Goal: Task Accomplishment & Management: Use online tool/utility

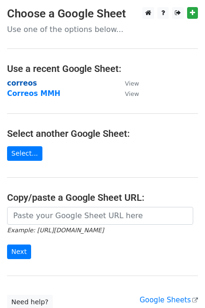
click at [24, 84] on strong "correos" at bounding box center [22, 83] width 30 height 8
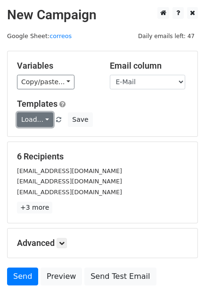
click at [28, 124] on link "Load..." at bounding box center [35, 119] width 36 height 15
click at [32, 136] on link "12k pr" at bounding box center [54, 141] width 74 height 15
click at [52, 74] on div "Variables Copy/paste... {{Nombres}} {{E-Mail}}" at bounding box center [56, 75] width 93 height 29
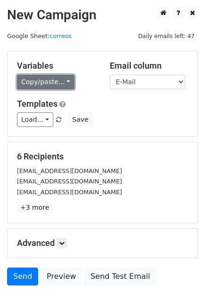
click at [52, 85] on link "Copy/paste..." at bounding box center [45, 82] width 57 height 15
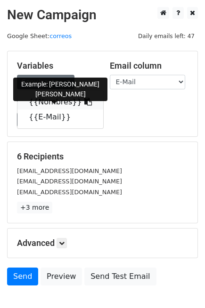
click at [52, 101] on link "{{Nombres}}" at bounding box center [60, 102] width 86 height 15
